Goal: Information Seeking & Learning: Understand process/instructions

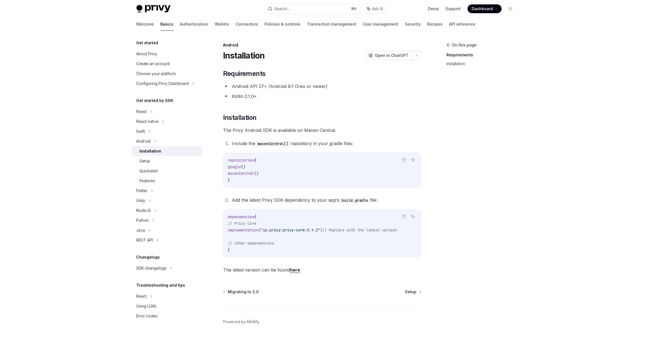
scroll to position [19, 0]
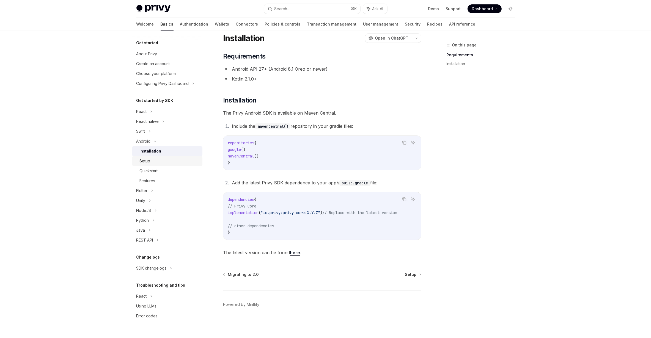
click at [145, 161] on div "Setup" at bounding box center [145, 161] width 11 height 7
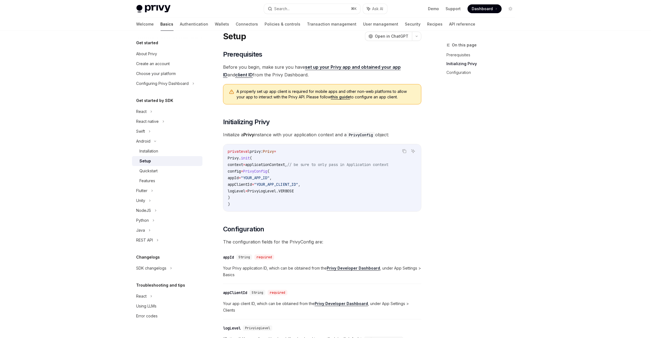
scroll to position [159, 0]
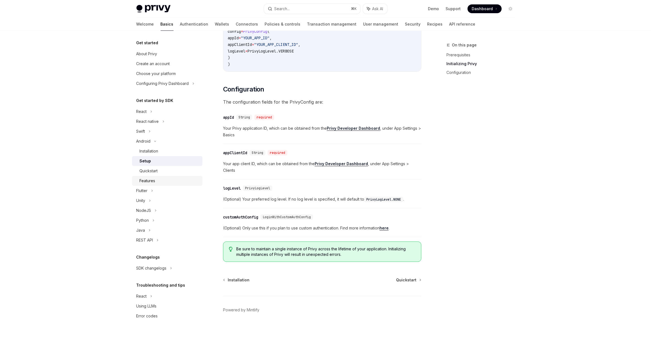
click at [150, 181] on div "Features" at bounding box center [148, 181] width 16 height 7
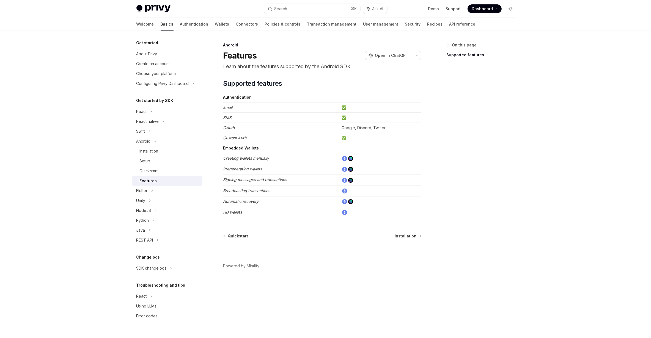
click at [150, 181] on div "Features" at bounding box center [148, 181] width 17 height 7
click at [150, 160] on div "Setup" at bounding box center [147, 161] width 11 height 7
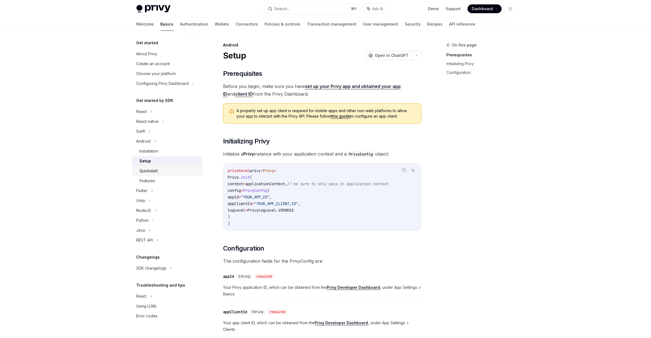
click at [152, 170] on div "Quickstart" at bounding box center [149, 171] width 18 height 7
type textarea "*"
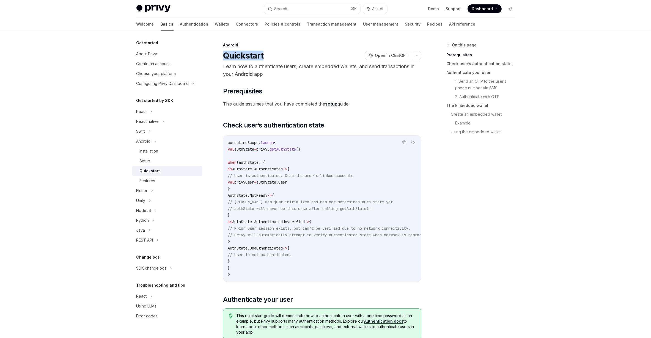
drag, startPoint x: 265, startPoint y: 56, endPoint x: 223, endPoint y: 55, distance: 41.5
click at [223, 55] on div "Quickstart OpenAI Open in ChatGPT" at bounding box center [322, 56] width 198 height 10
copy h1 "Quickstart"
drag, startPoint x: 305, startPoint y: 301, endPoint x: 224, endPoint y: 301, distance: 81.4
click at [224, 301] on h2 "​ Authenticate your user" at bounding box center [322, 299] width 198 height 9
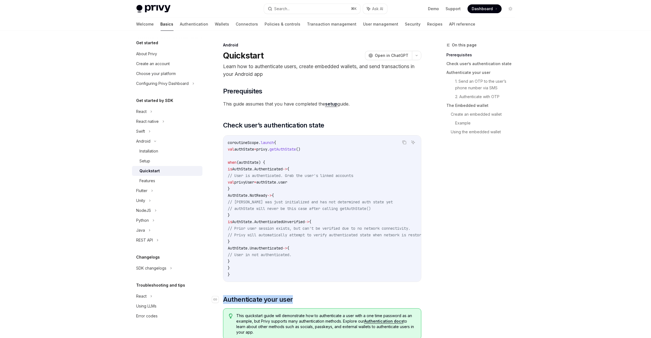
copy span "Authenticate your user"
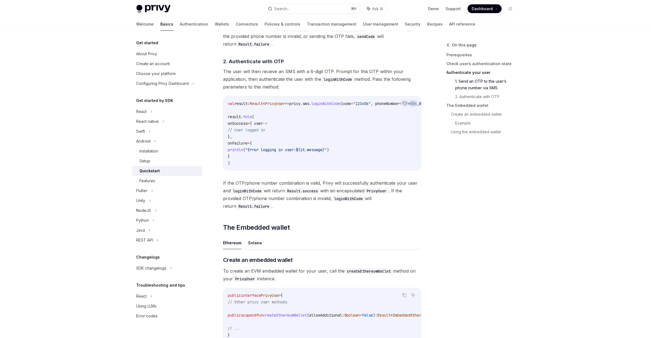
scroll to position [592, 0]
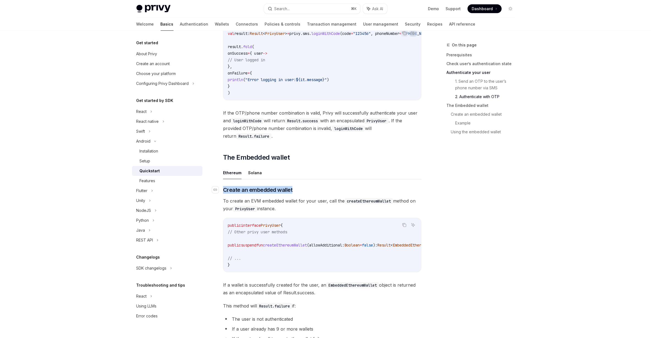
drag, startPoint x: 301, startPoint y: 193, endPoint x: 222, endPoint y: 195, distance: 78.7
click at [223, 194] on h3 "​ Create an embedded wallet" at bounding box center [322, 190] width 198 height 8
copy h3 "​ Create an embedded wallet"
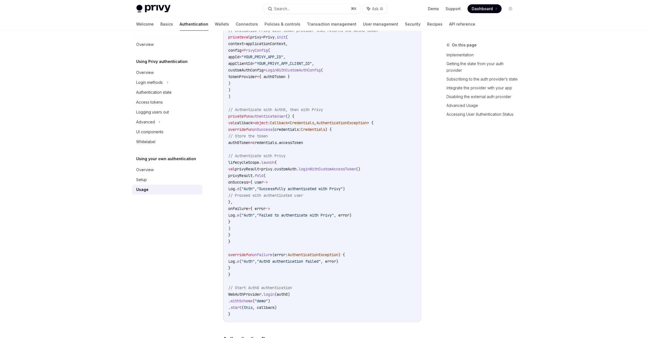
scroll to position [684, 0]
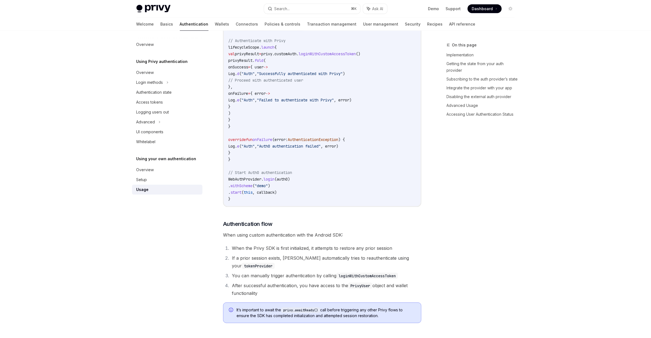
scroll to position [751, 0]
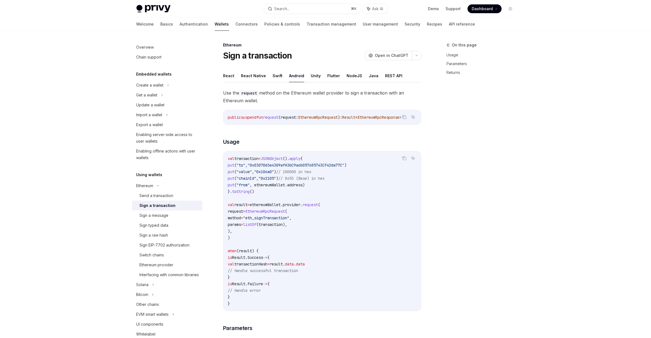
scroll to position [70, 0]
